Goal: Find specific page/section: Find specific page/section

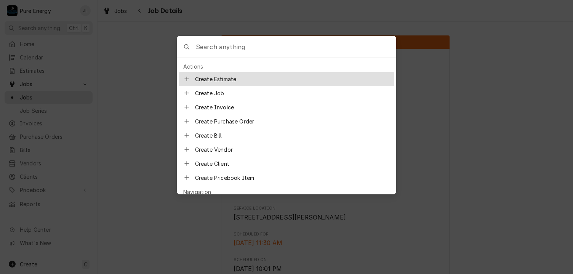
scroll to position [305, 0]
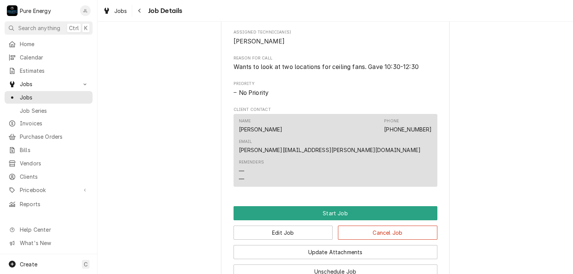
click at [118, 62] on body "P Pure Energy JL Search anything Ctrl K Home Calendar Estimates Jobs Jobs Job S…" at bounding box center [286, 137] width 573 height 274
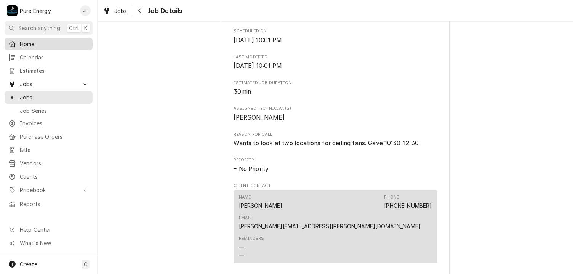
click at [49, 41] on span "Home" at bounding box center [54, 44] width 69 height 8
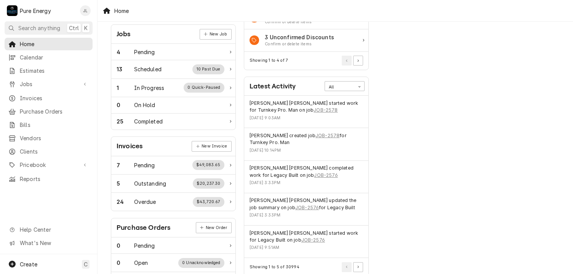
scroll to position [152, 0]
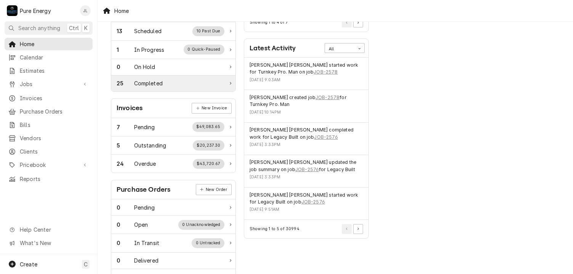
click at [166, 83] on div "25 Completed" at bounding box center [170, 83] width 108 height 8
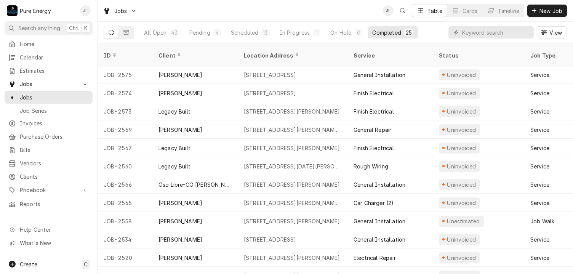
scroll to position [76, 0]
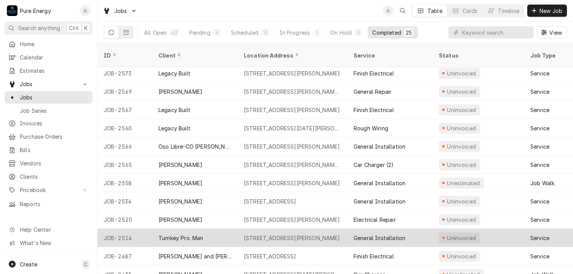
click at [420, 228] on div "General Installation" at bounding box center [389, 237] width 85 height 18
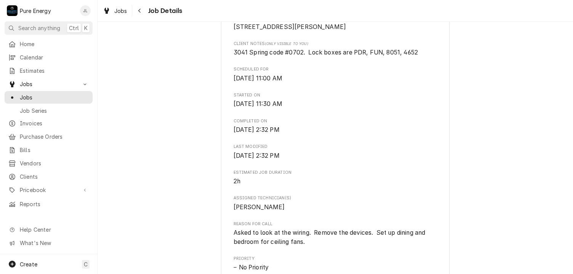
scroll to position [152, 0]
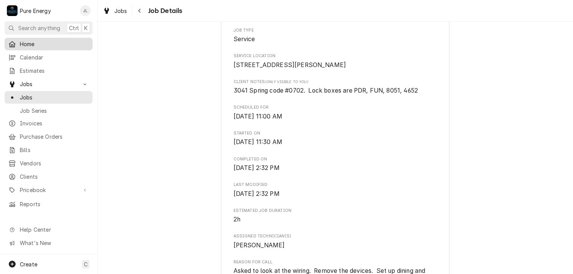
click at [46, 42] on span "Home" at bounding box center [54, 44] width 69 height 8
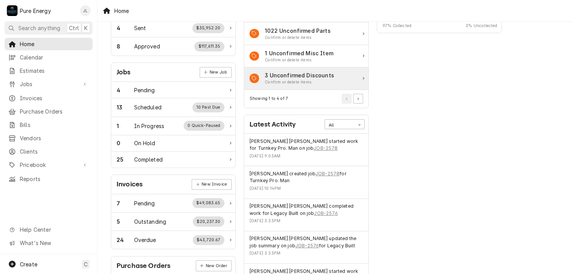
scroll to position [114, 0]
